Goal: Task Accomplishment & Management: Manage account settings

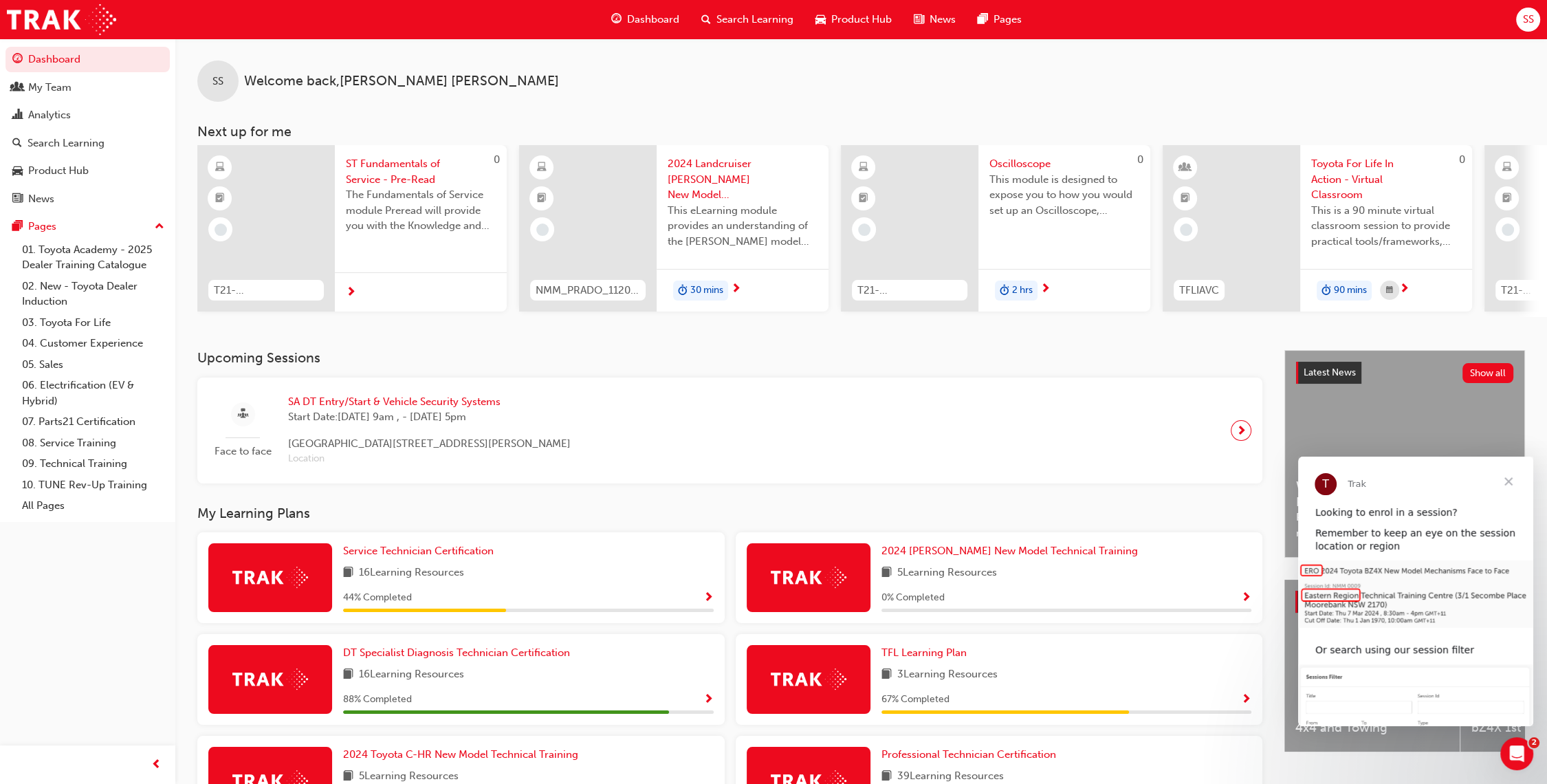
click at [1518, 23] on div "SS" at bounding box center [1528, 20] width 24 height 24
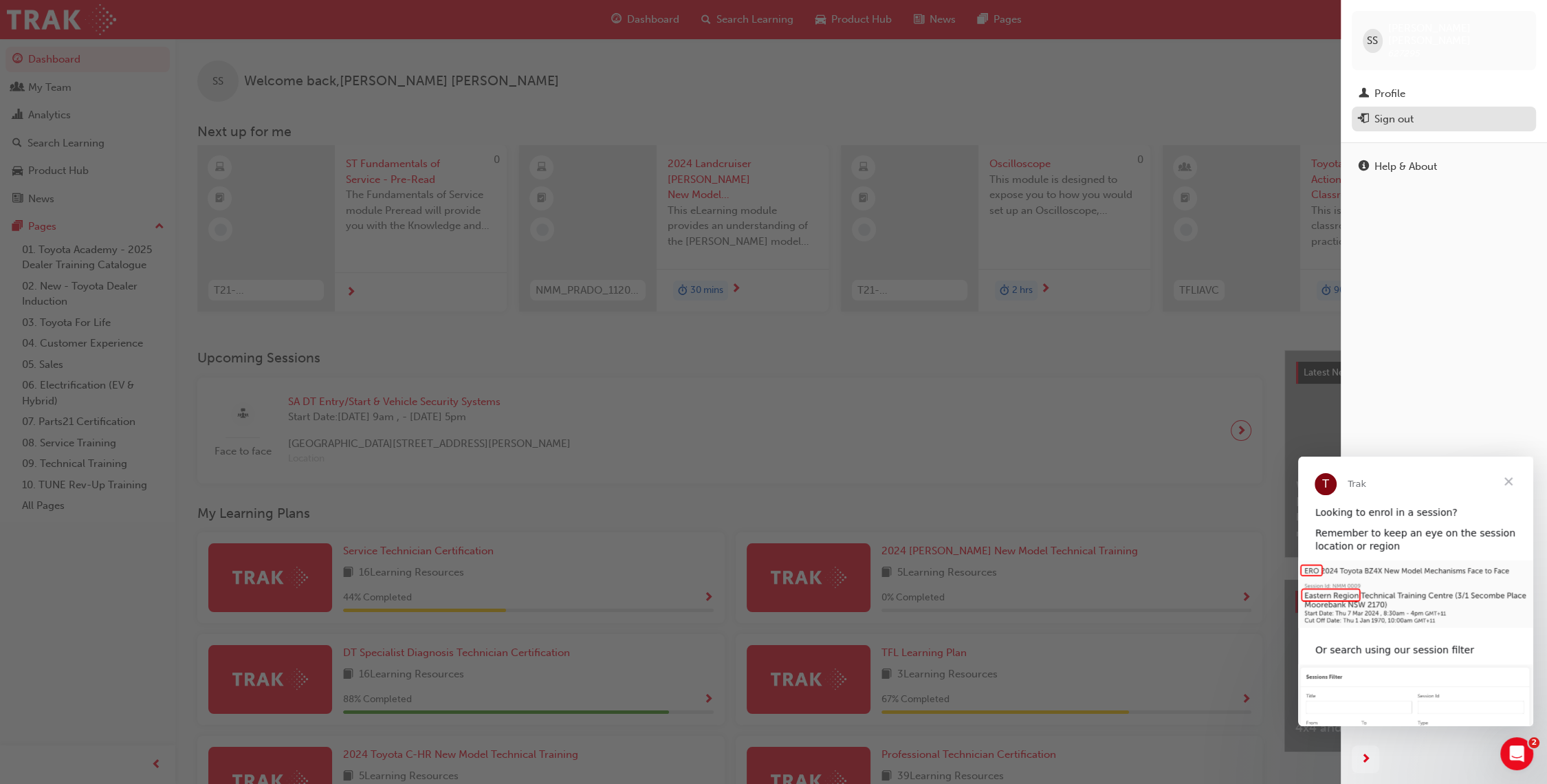
click at [1415, 111] on div "Sign out" at bounding box center [1444, 120] width 171 height 17
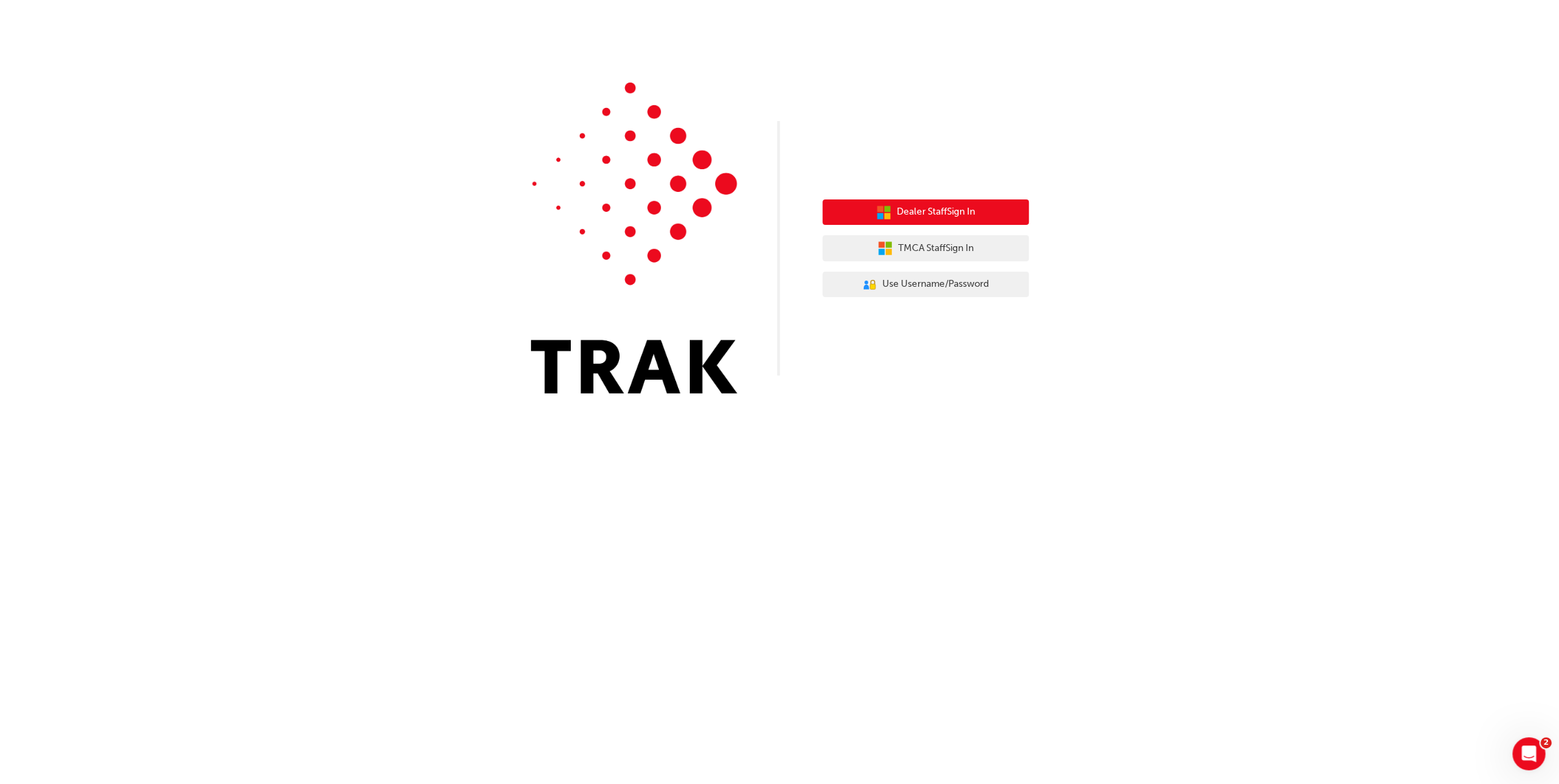
click at [949, 216] on span "Dealer Staff Sign In" at bounding box center [936, 212] width 79 height 16
click at [962, 215] on span "Dealer Staff Sign In" at bounding box center [936, 212] width 79 height 16
click at [926, 220] on button "Dealer Staff Sign In" at bounding box center [926, 212] width 206 height 26
